Goal: Navigation & Orientation: Find specific page/section

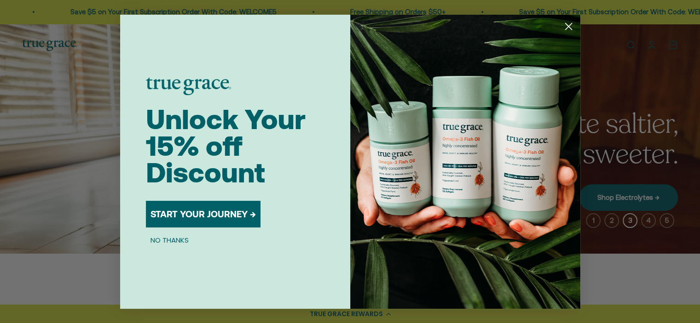
click at [169, 239] on button "NO THANKS" at bounding box center [169, 240] width 47 height 11
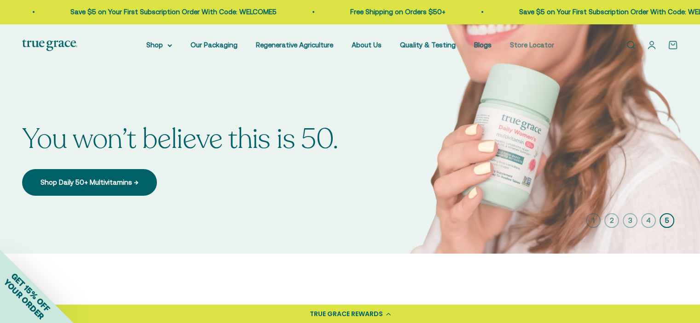
click at [522, 45] on link "Store Locator" at bounding box center [532, 45] width 44 height 8
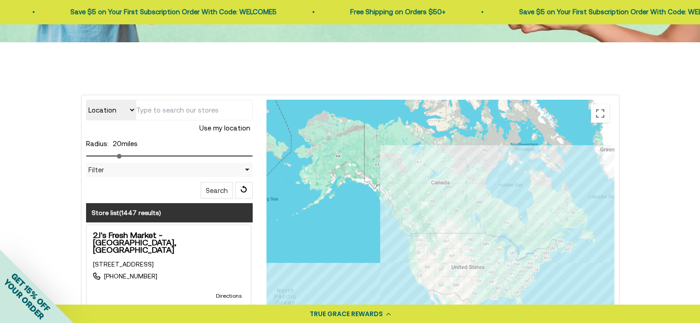
click at [132, 110] on select "Location Store name" at bounding box center [111, 110] width 50 height 21
click at [145, 108] on input "text" at bounding box center [194, 110] width 117 height 21
type input "60645"
click at [220, 191] on button "Search" at bounding box center [217, 190] width 32 height 17
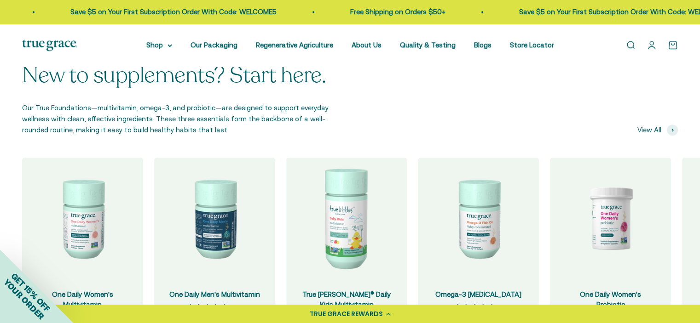
scroll to position [920, 0]
